Goal: Complete application form

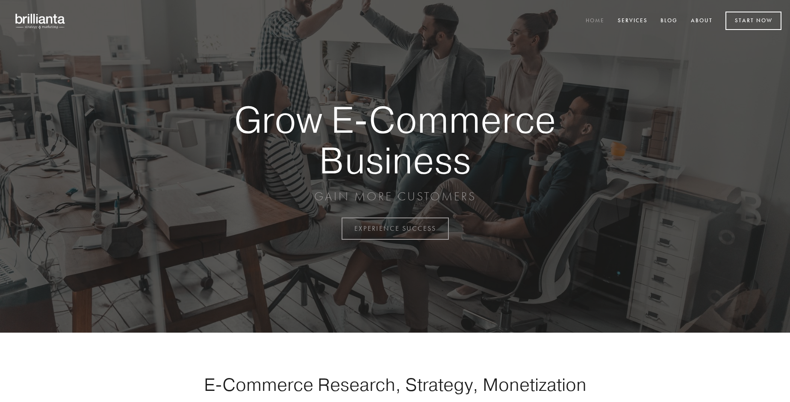
scroll to position [2242, 0]
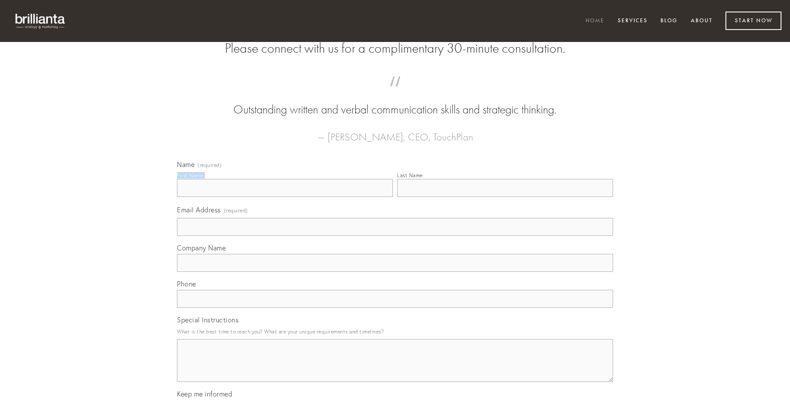
type input "[PERSON_NAME]"
click at [505, 197] on input "Last Name" at bounding box center [505, 188] width 216 height 18
type input "[PERSON_NAME]"
click at [395, 236] on input "Email Address (required)" at bounding box center [395, 227] width 436 height 18
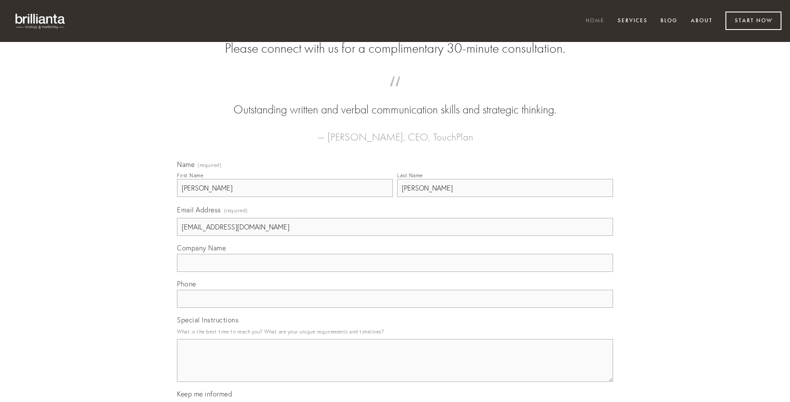
type input "[EMAIL_ADDRESS][DOMAIN_NAME]"
click at [395, 272] on input "Company Name" at bounding box center [395, 263] width 436 height 18
type input "derelinquo"
click at [395, 308] on input "text" at bounding box center [395, 299] width 436 height 18
click at [395, 368] on textarea "Special Instructions" at bounding box center [395, 360] width 436 height 43
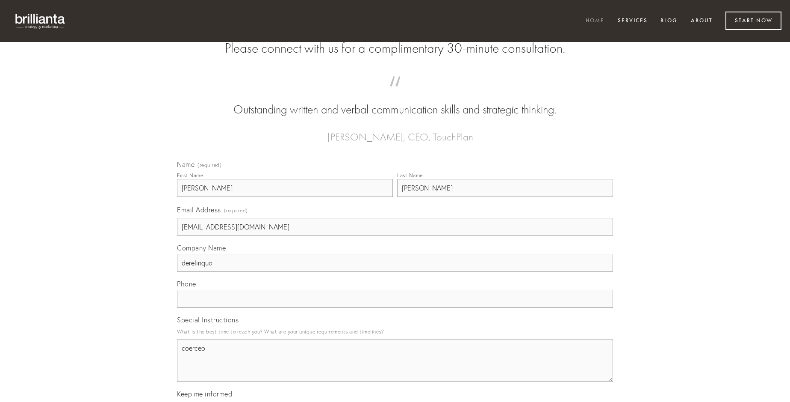
type textarea "coerceo"
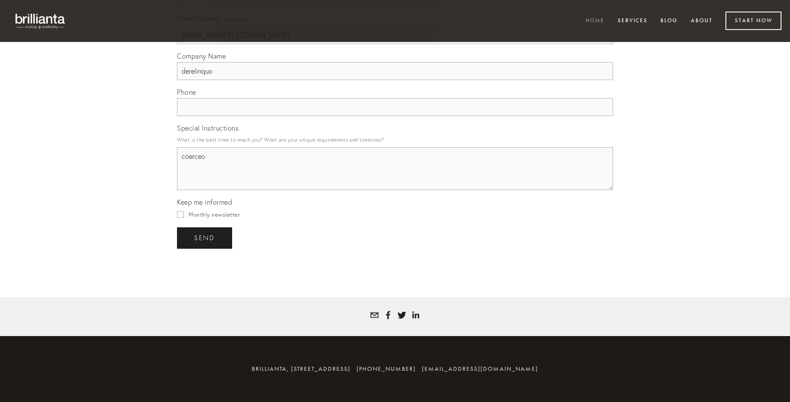
click at [205, 237] on span "send" at bounding box center [204, 238] width 21 height 8
